Goal: Transaction & Acquisition: Purchase product/service

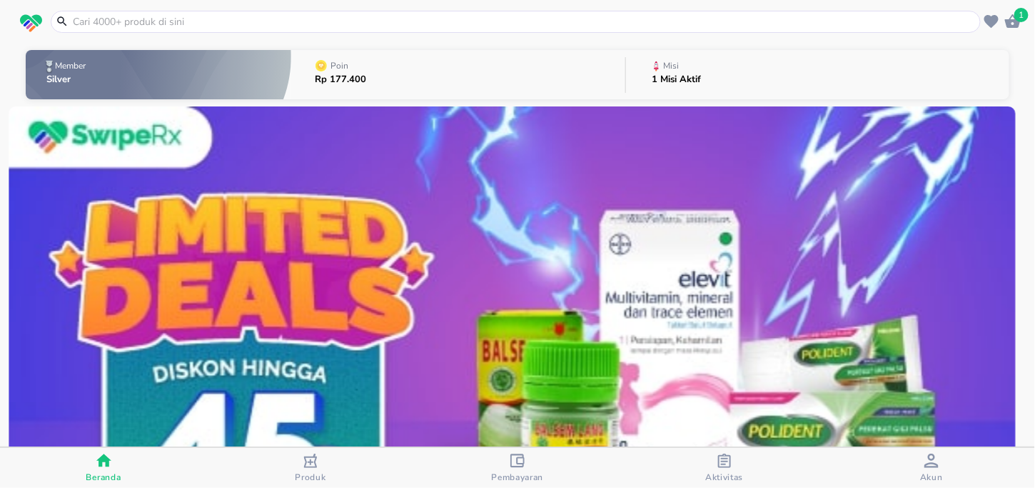
click at [246, 20] on input "text" at bounding box center [524, 21] width 906 height 15
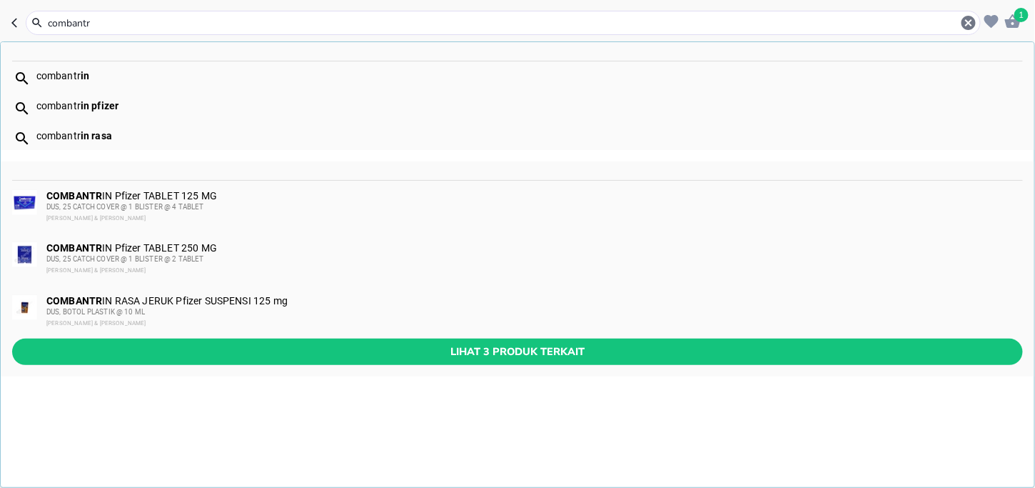
type input "combantr"
click at [195, 305] on div "COMBANTR IN RASA JERUK Pfizer SUSPENSI 125 mg DUS, BOTOL PLASTIK @ 10 [PERSON_N…" at bounding box center [533, 312] width 975 height 34
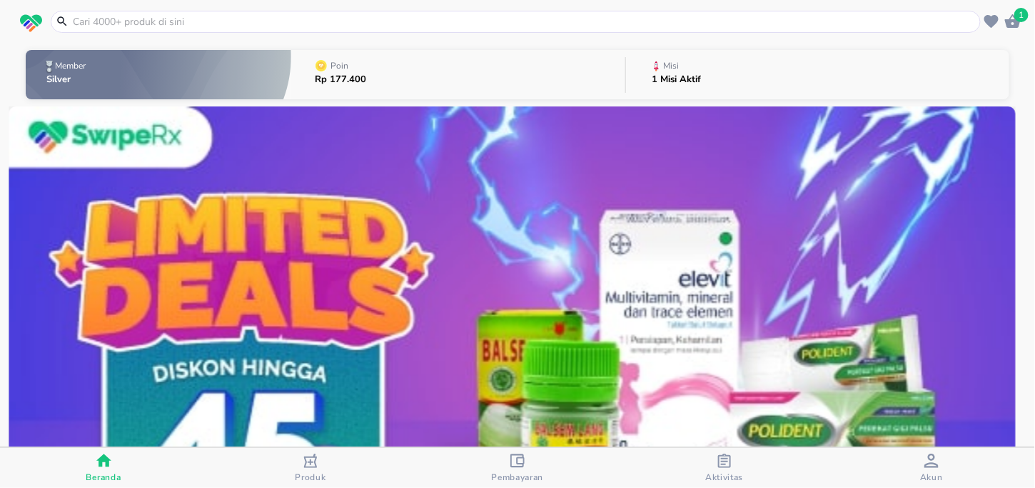
click at [232, 17] on input "text" at bounding box center [524, 21] width 906 height 15
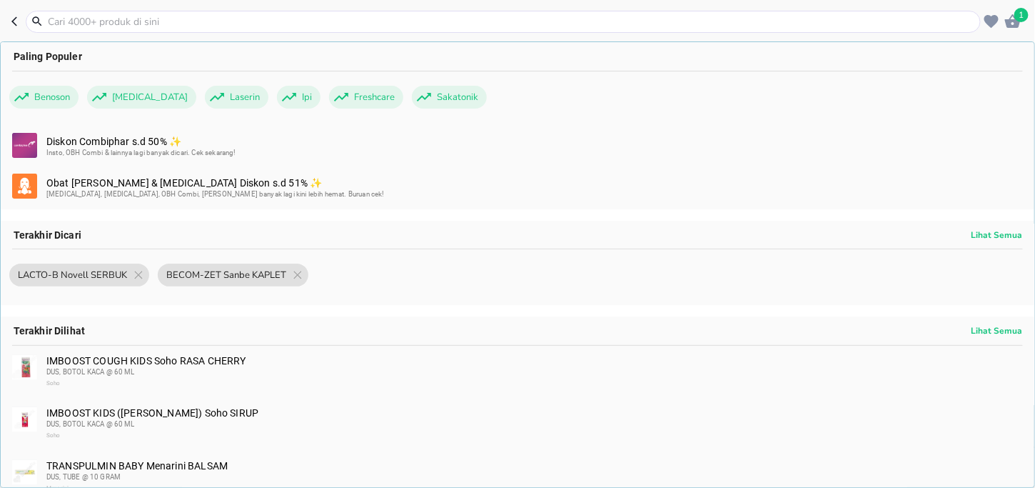
click at [172, 26] on input "text" at bounding box center [511, 21] width 931 height 15
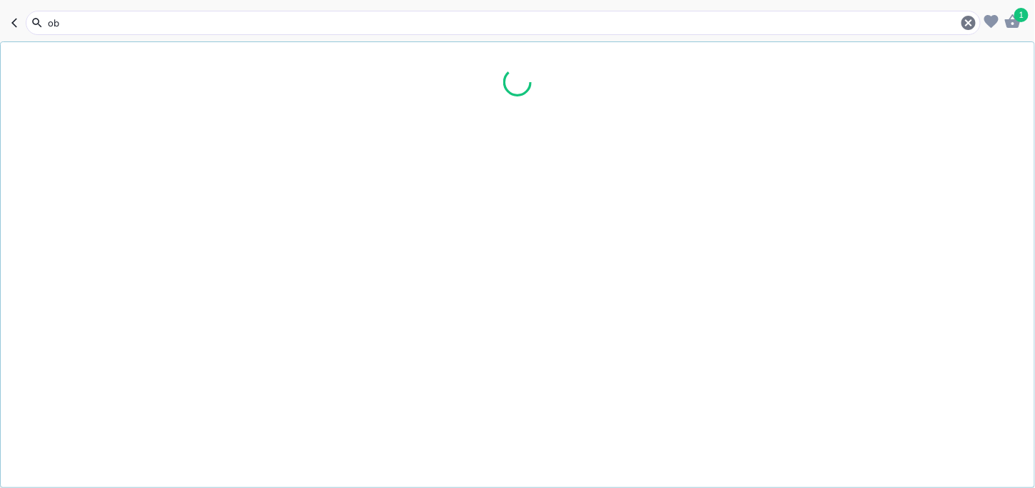
type input "o"
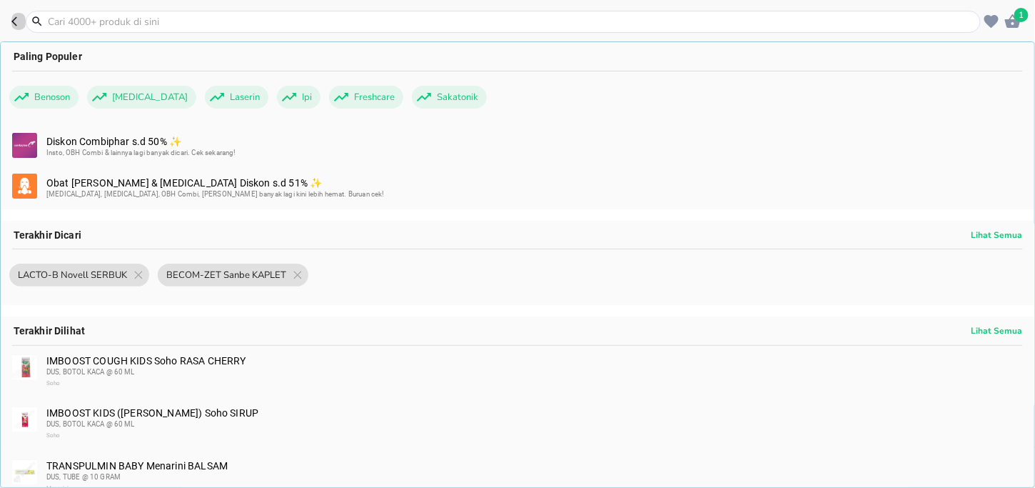
click at [15, 25] on icon "button" at bounding box center [16, 21] width 11 height 11
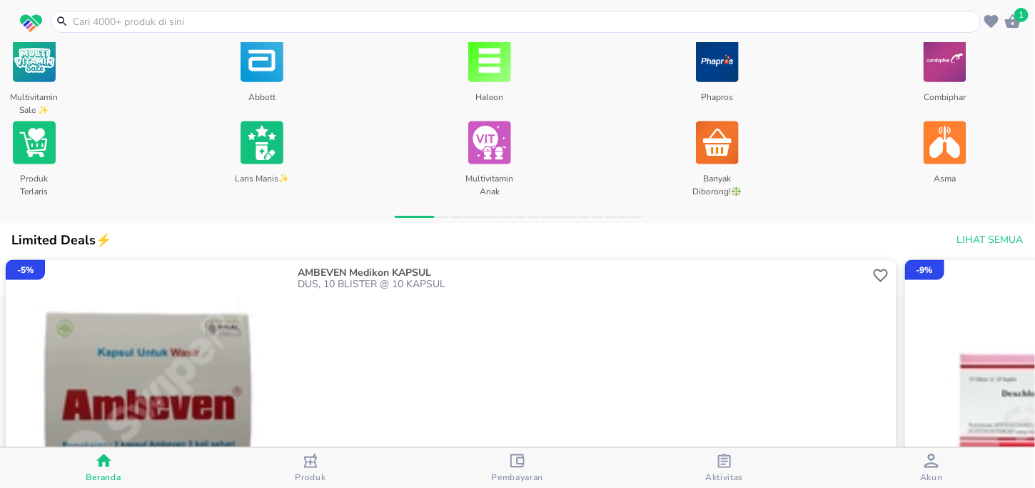
scroll to position [642, 0]
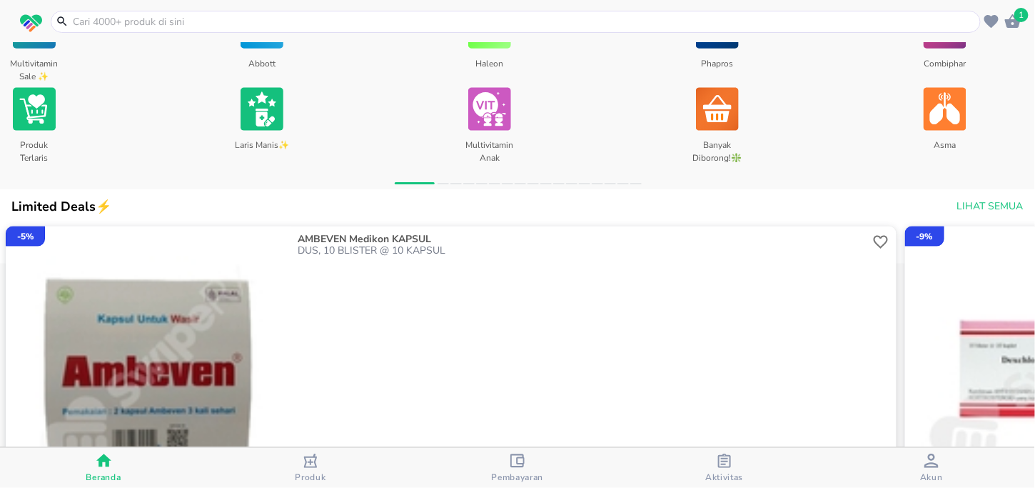
click at [720, 103] on img at bounding box center [717, 109] width 43 height 49
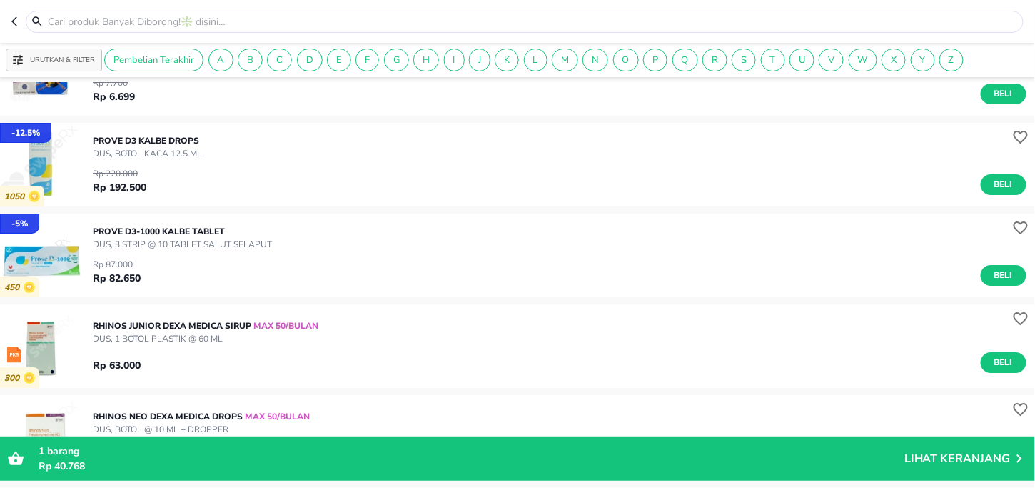
scroll to position [10720, 0]
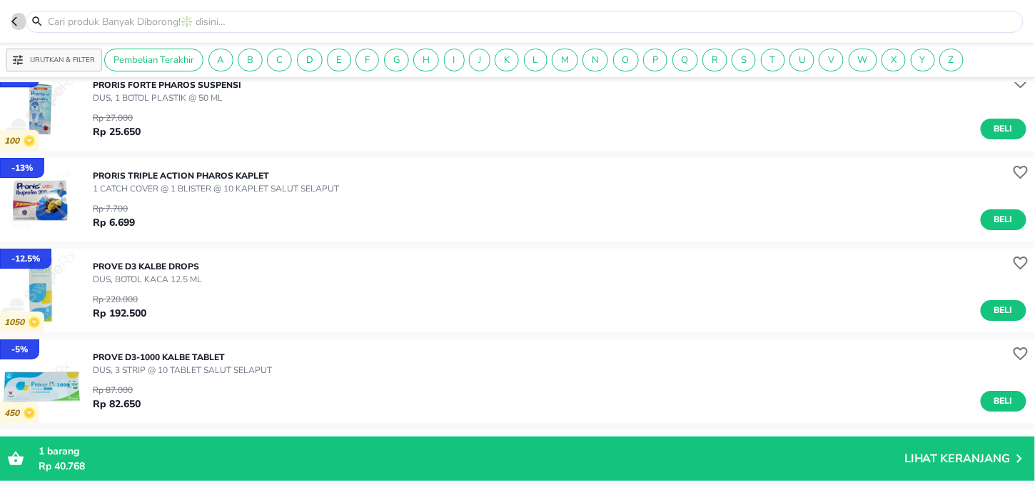
click at [11, 21] on icon "button" at bounding box center [16, 21] width 11 height 11
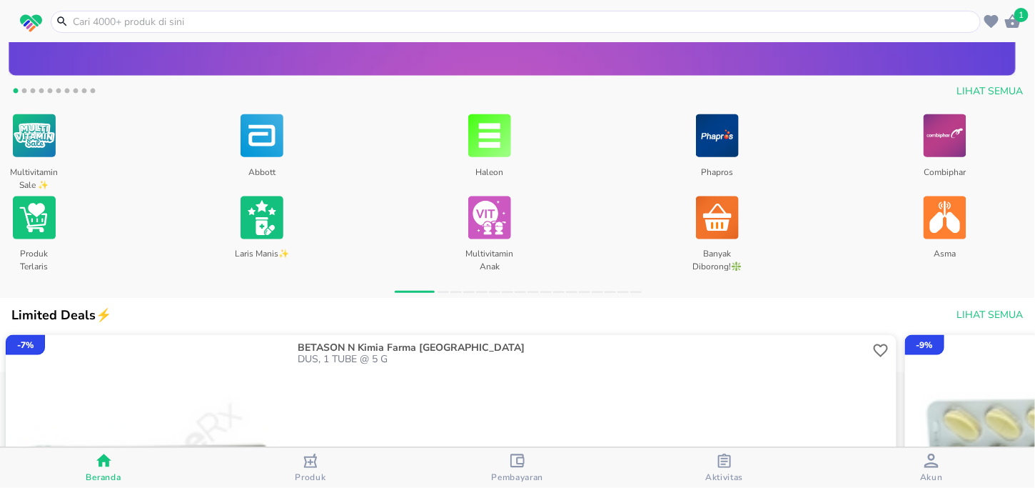
scroll to position [571, 0]
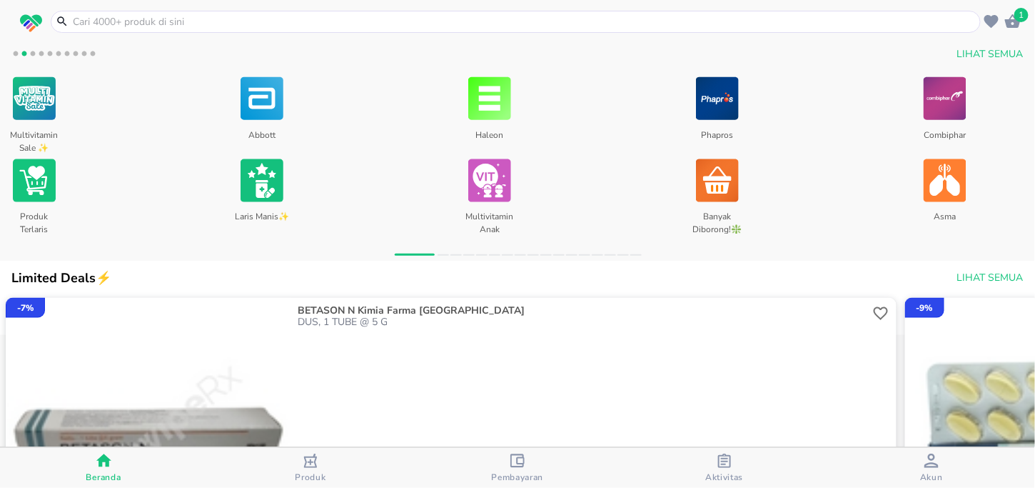
click at [955, 181] on img at bounding box center [945, 180] width 43 height 49
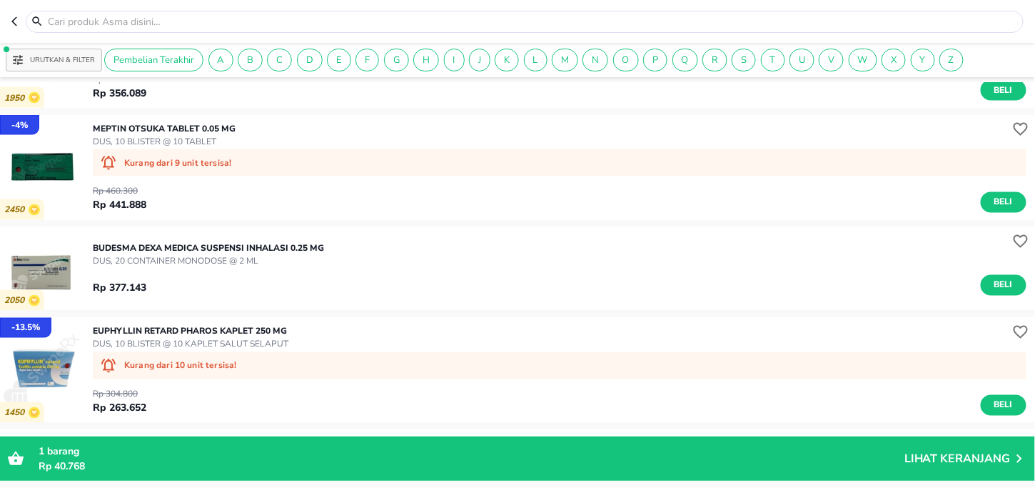
scroll to position [2641, 0]
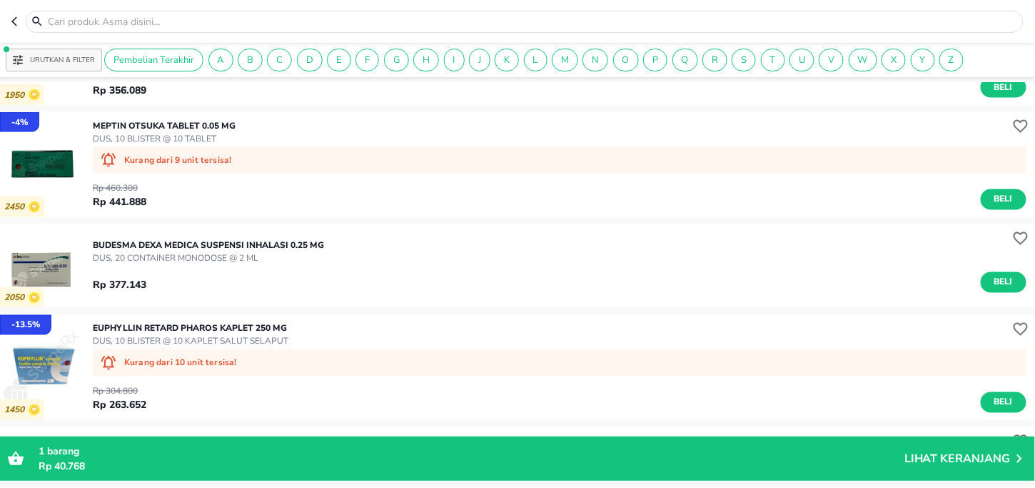
click at [53, 161] on img "button" at bounding box center [42, 165] width 84 height 84
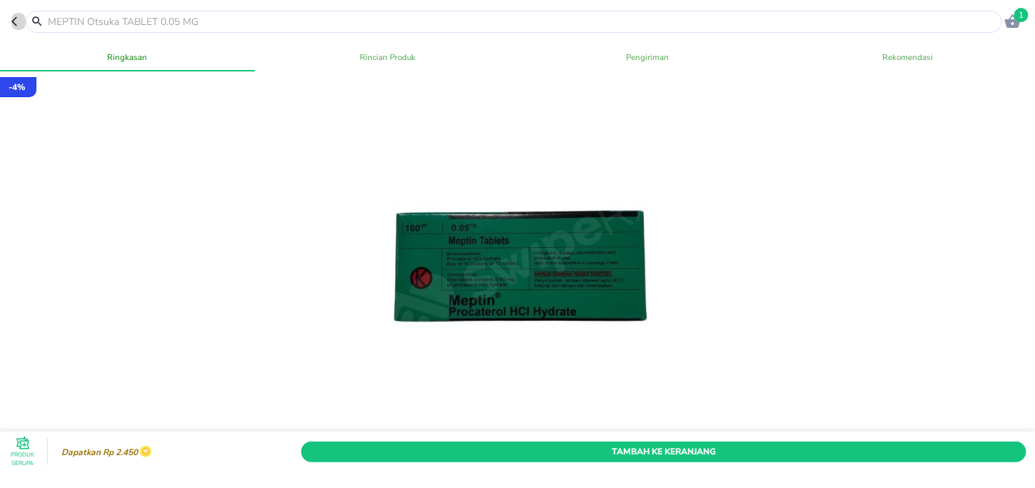
click at [12, 24] on icon "button" at bounding box center [16, 21] width 11 height 11
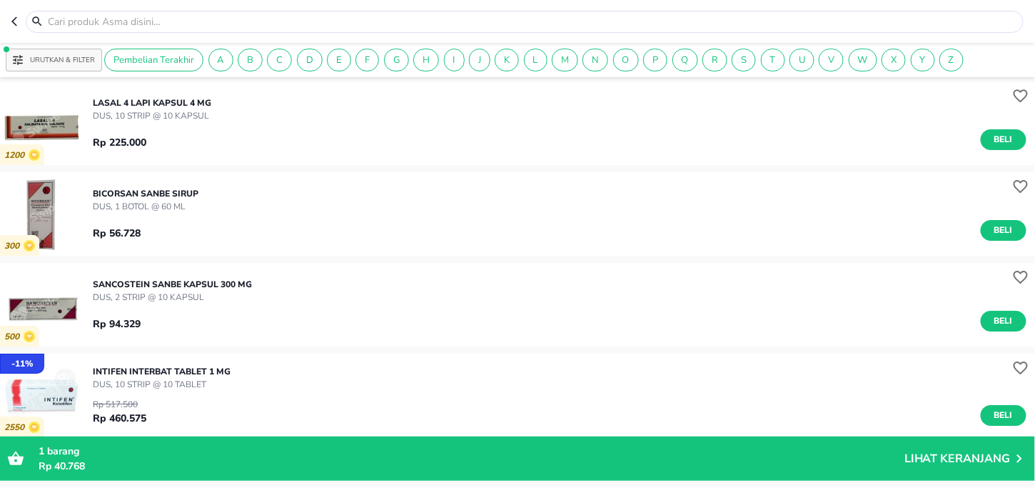
scroll to position [3035, 0]
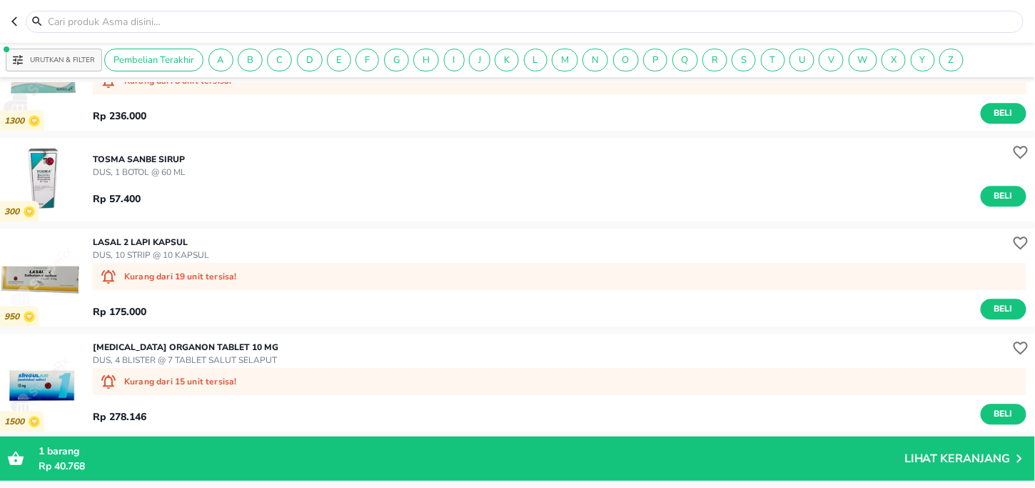
click at [15, 29] on button "button" at bounding box center [18, 22] width 14 height 22
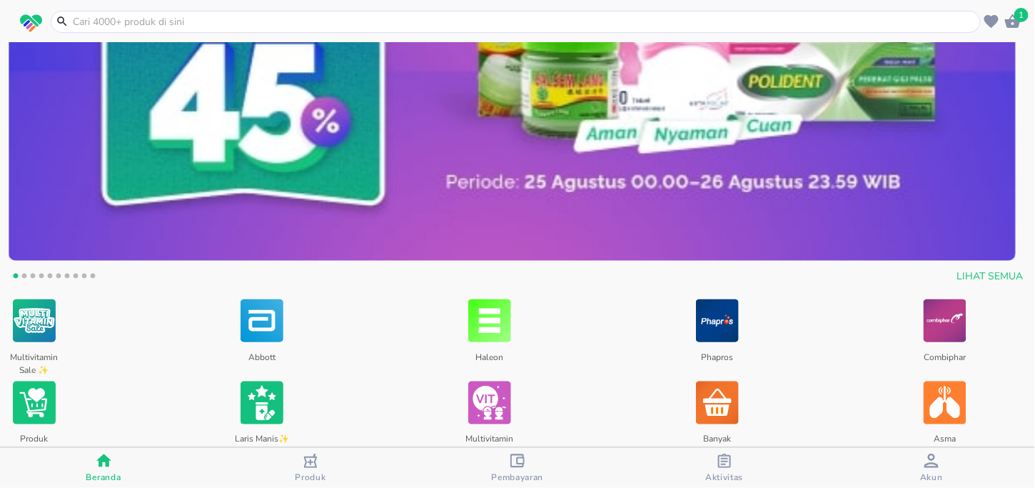
scroll to position [571, 0]
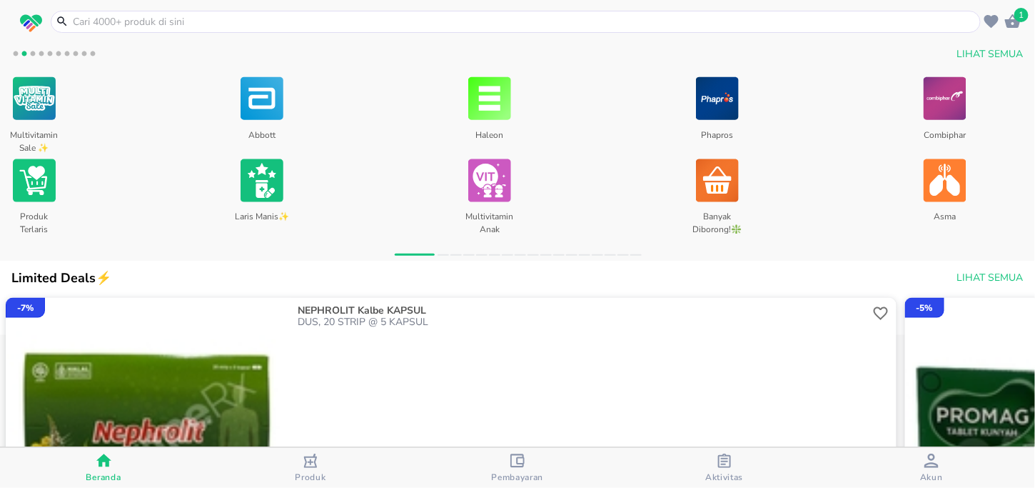
click at [51, 119] on img at bounding box center [34, 98] width 43 height 49
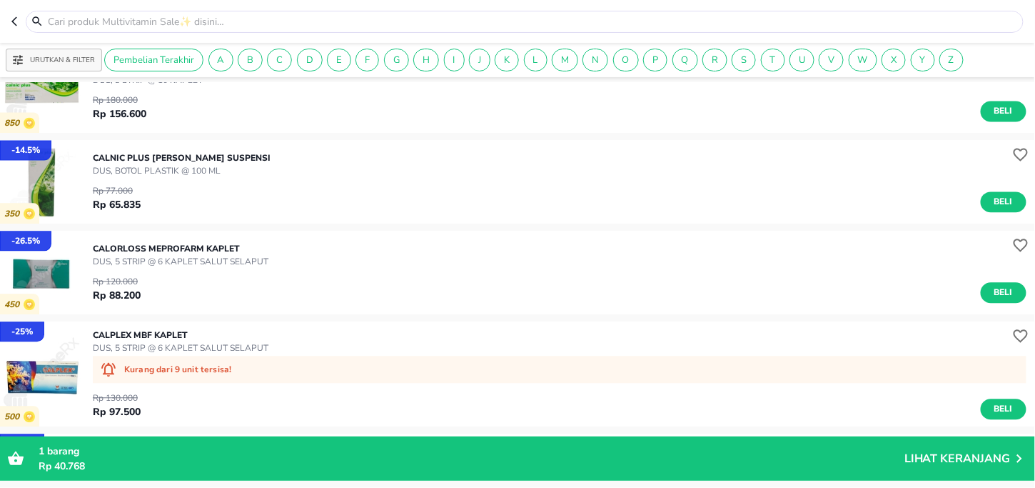
scroll to position [2886, 0]
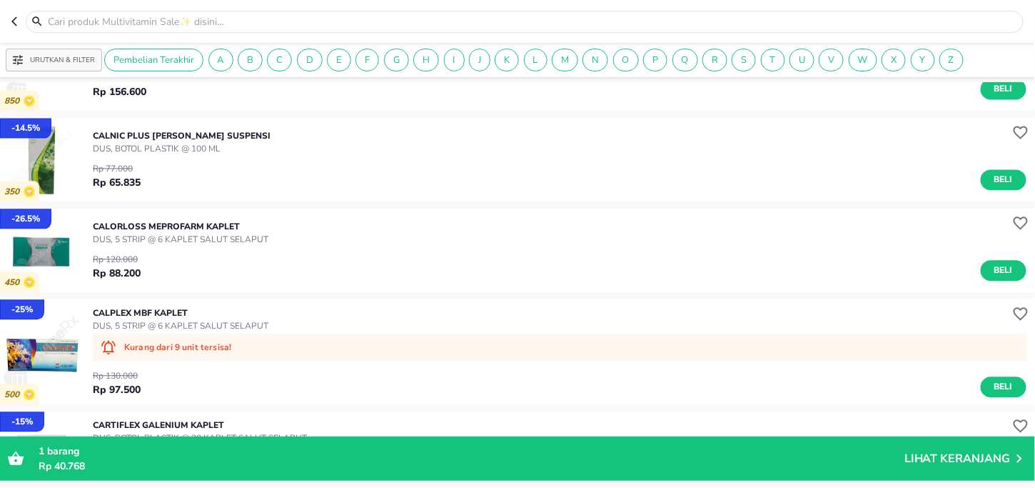
click at [55, 249] on img "button" at bounding box center [42, 250] width 84 height 84
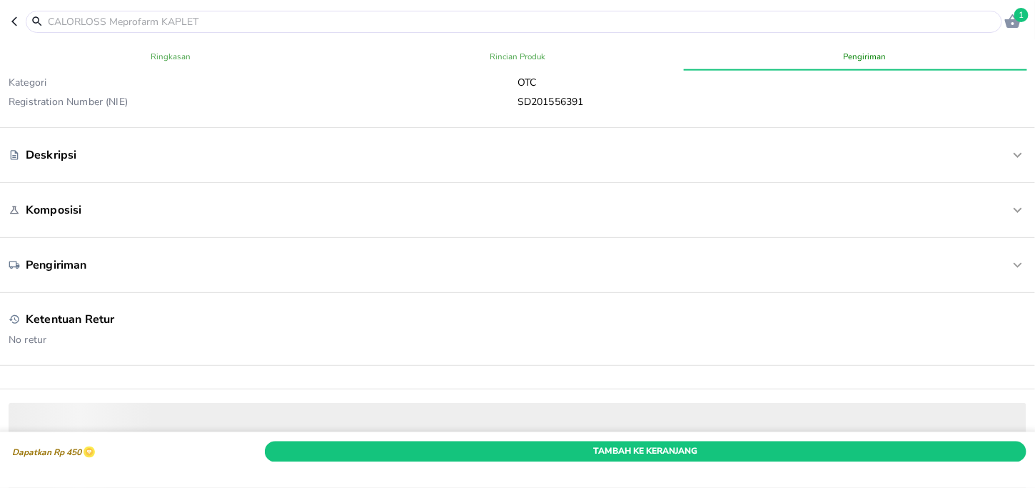
scroll to position [500, 0]
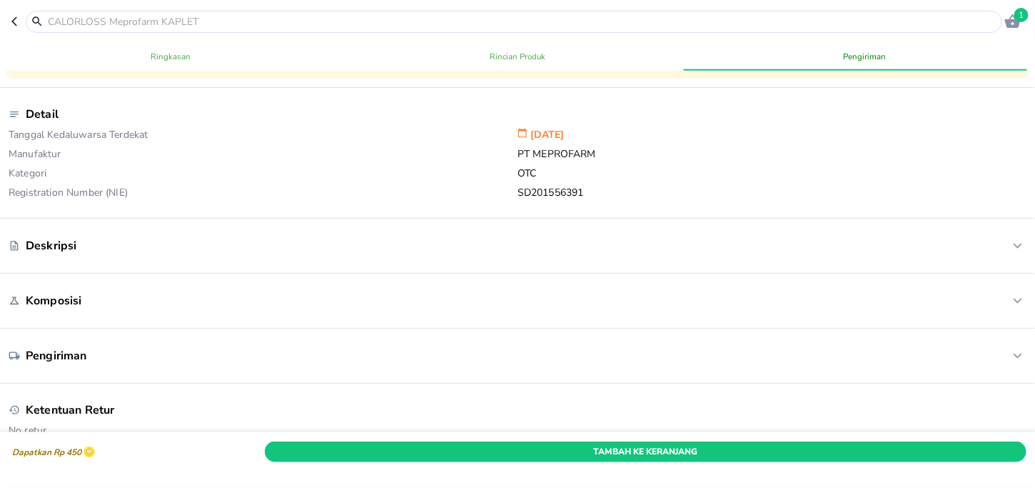
click at [45, 249] on p "Deskripsi" at bounding box center [51, 246] width 51 height 16
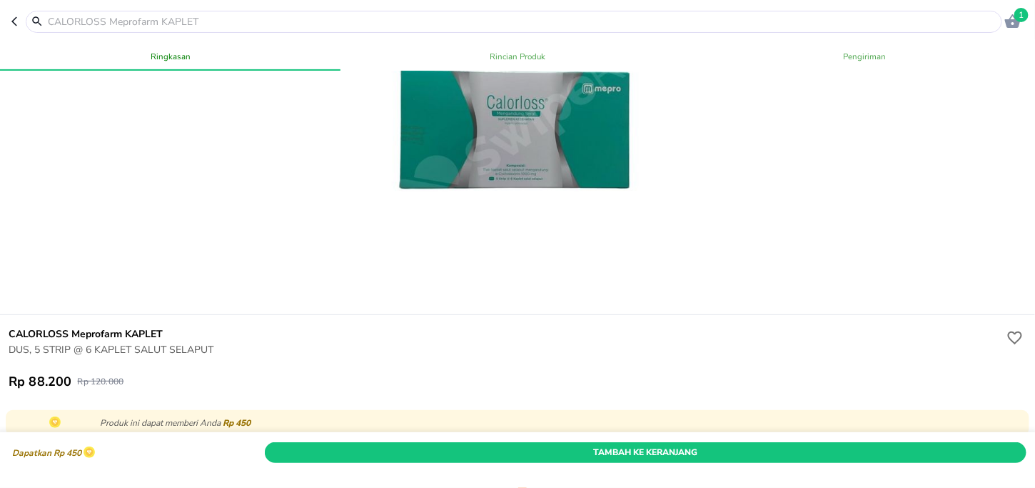
scroll to position [0, 0]
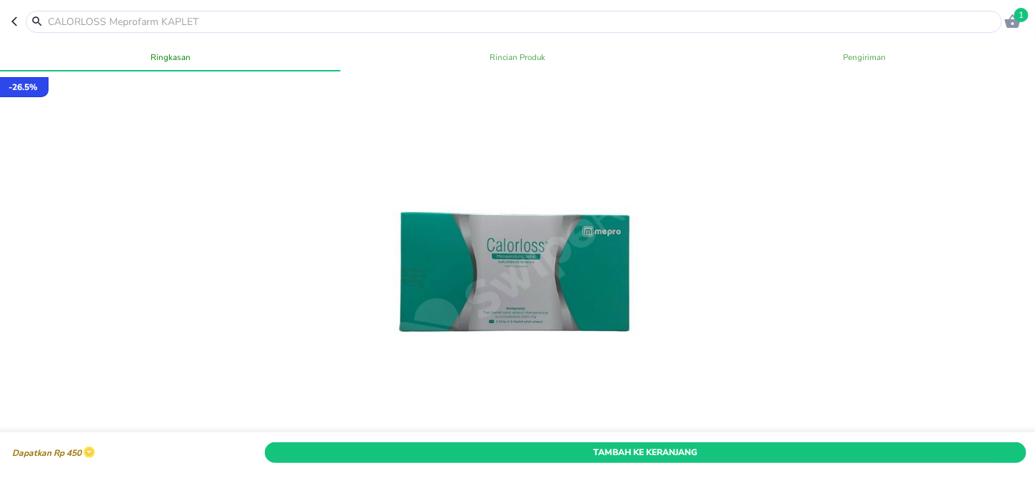
click at [11, 27] on div at bounding box center [506, 22] width 991 height 22
click at [14, 25] on icon "button" at bounding box center [16, 21] width 11 height 11
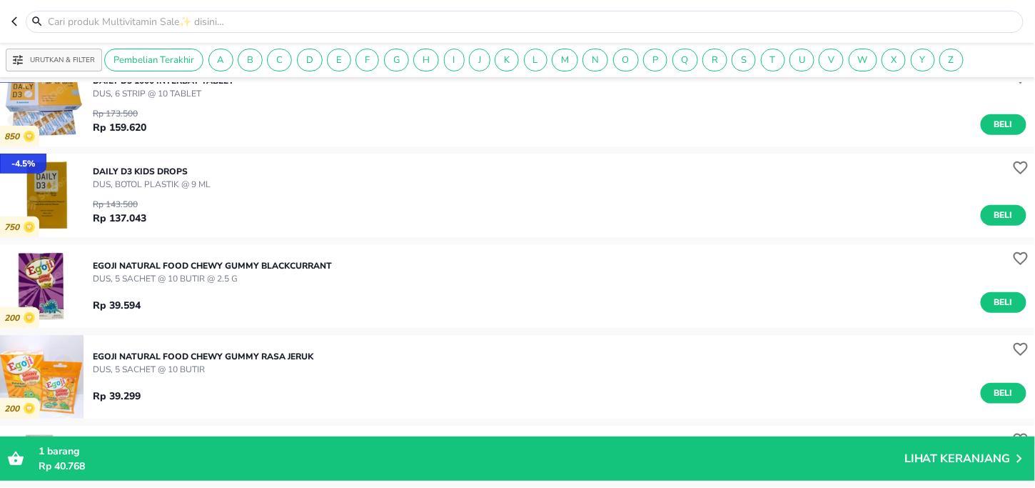
scroll to position [4028, 0]
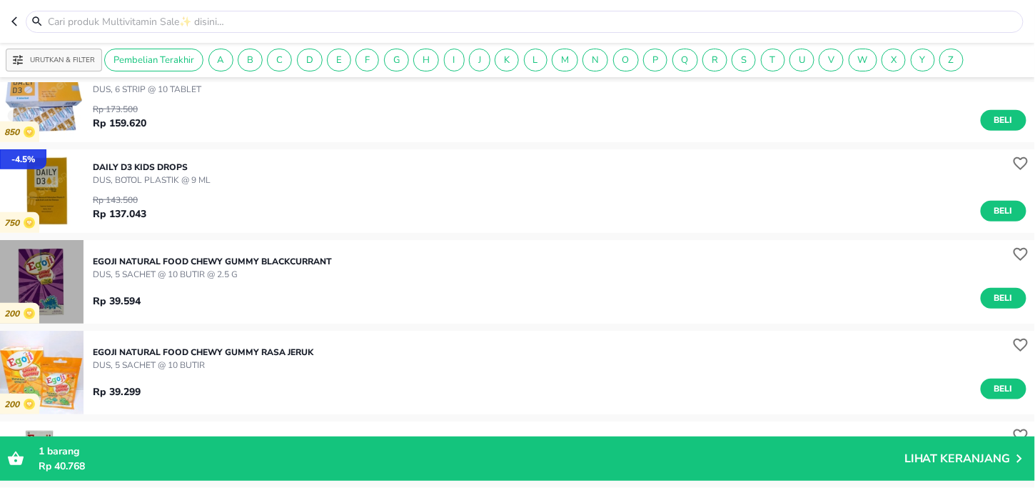
click at [35, 268] on img "button" at bounding box center [42, 282] width 84 height 84
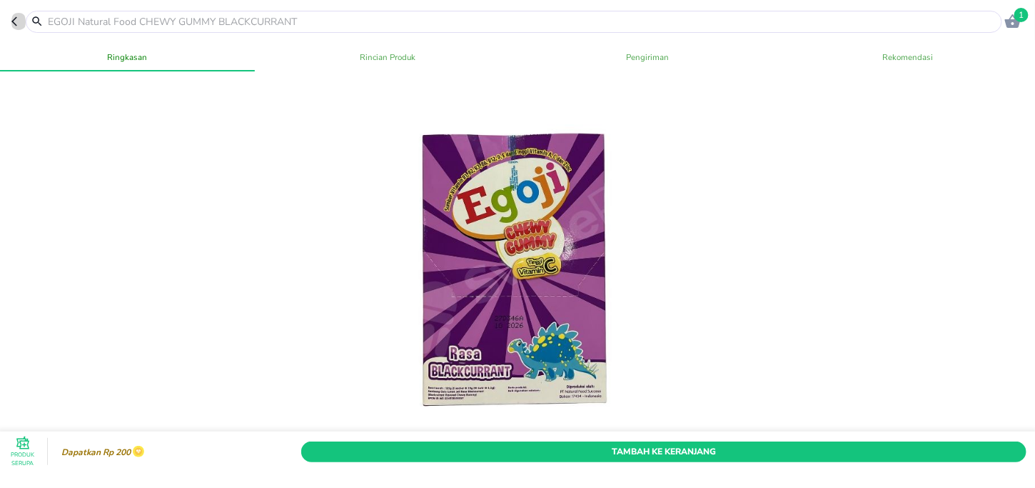
click at [11, 21] on icon "button" at bounding box center [14, 21] width 6 height 9
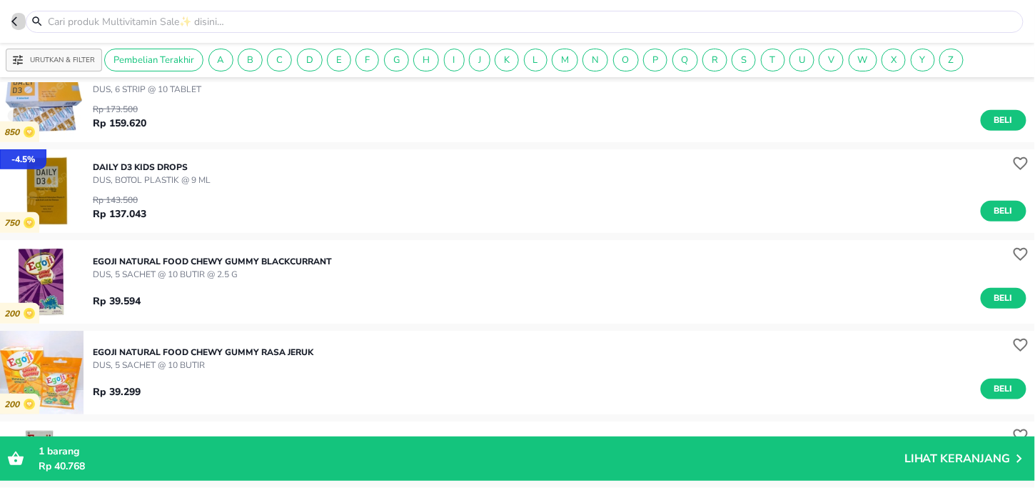
click at [22, 24] on icon "button" at bounding box center [16, 21] width 11 height 11
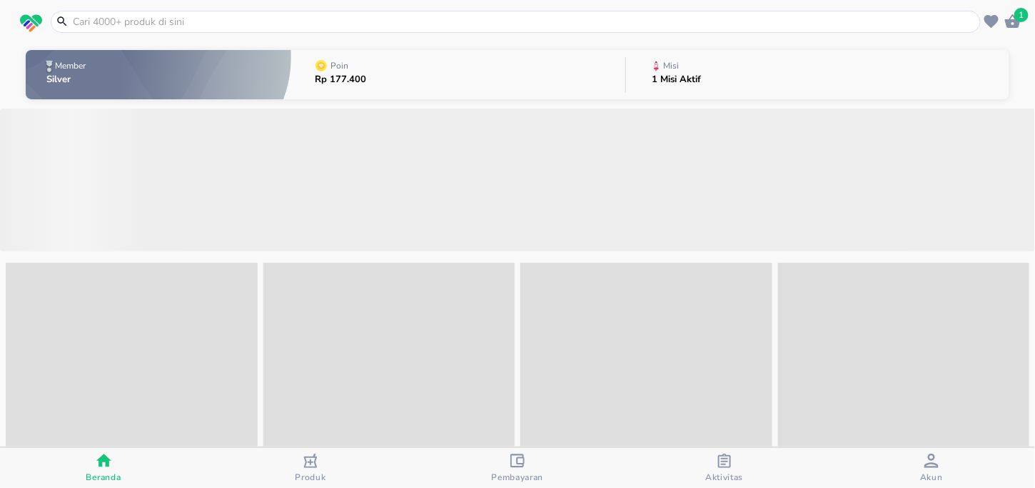
click at [343, 23] on input "text" at bounding box center [524, 21] width 906 height 15
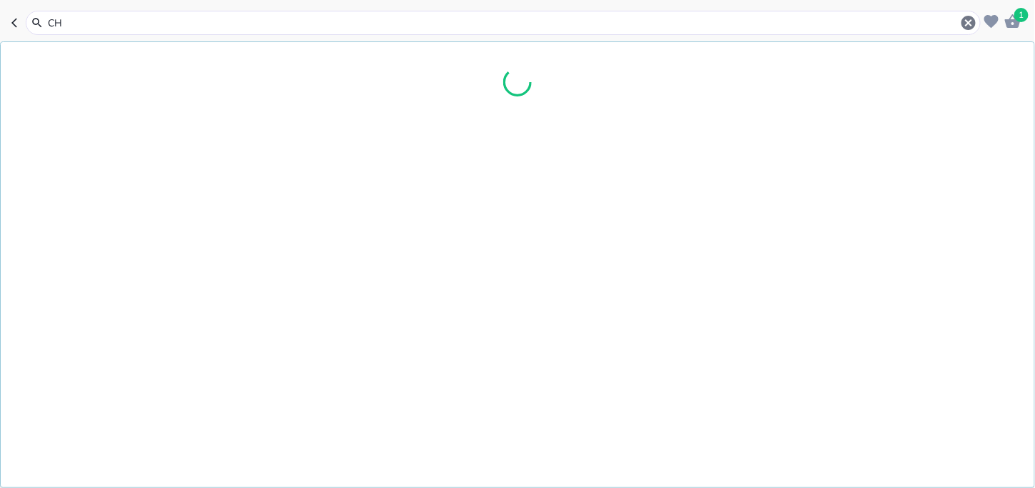
type input "C"
type input "H"
type input "C"
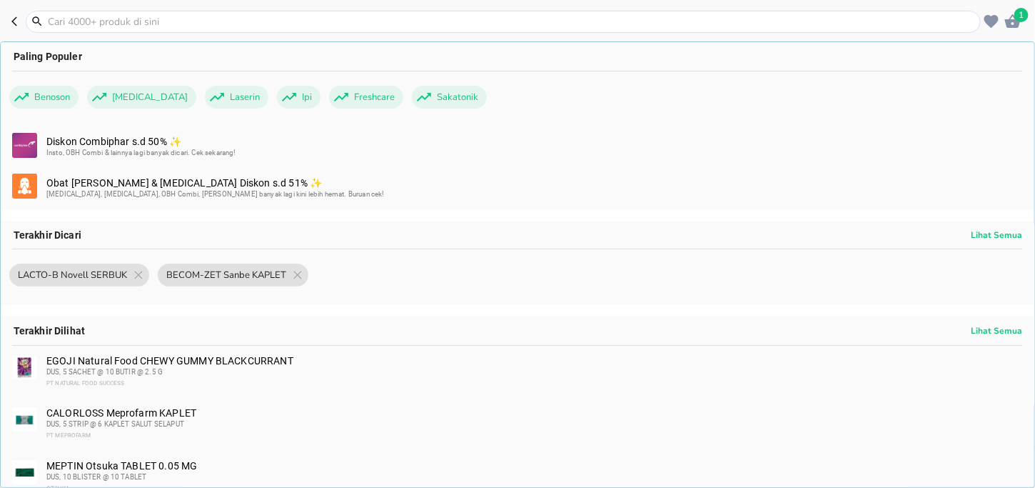
paste input "COMBANTRIN RASA JERUK Pfizer SUSPENSI"
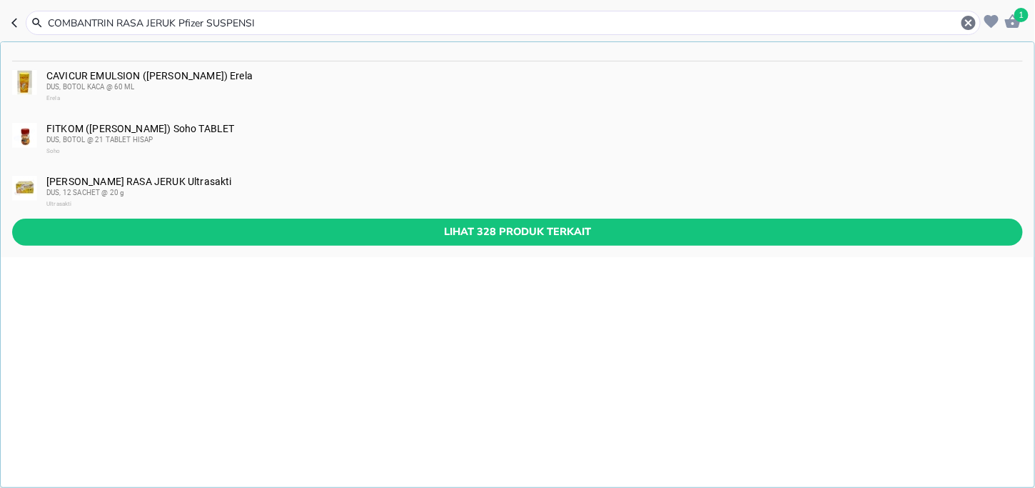
click at [49, 24] on input "COMBANTRIN RASA JERUK Pfizer SUSPENSI" at bounding box center [503, 23] width 914 height 15
drag, startPoint x: 259, startPoint y: 20, endPoint x: 115, endPoint y: 12, distance: 144.4
click at [115, 12] on div "COMBANTRIN RASA JERUK Pfizer SUSPENSI" at bounding box center [503, 23] width 955 height 24
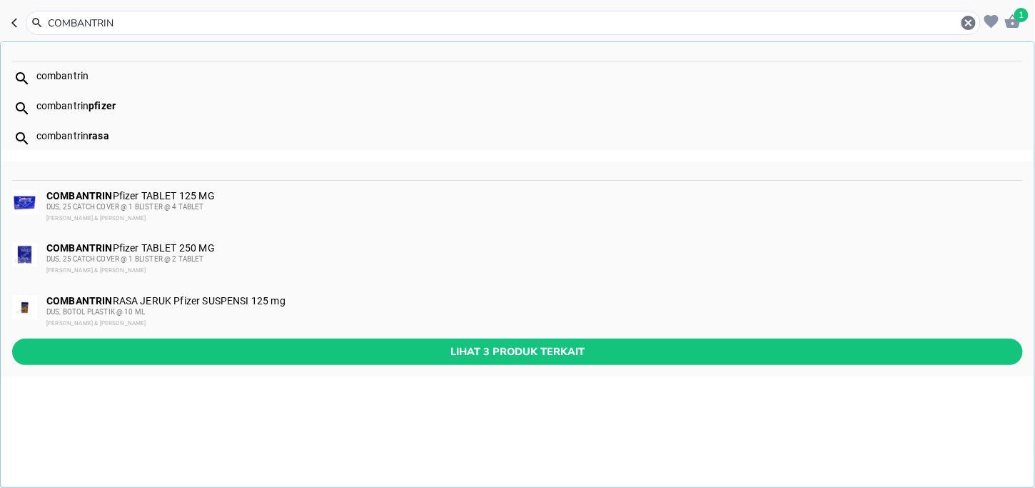
type input "COMBANTRIN"
